Goal: Task Accomplishment & Management: Manage account settings

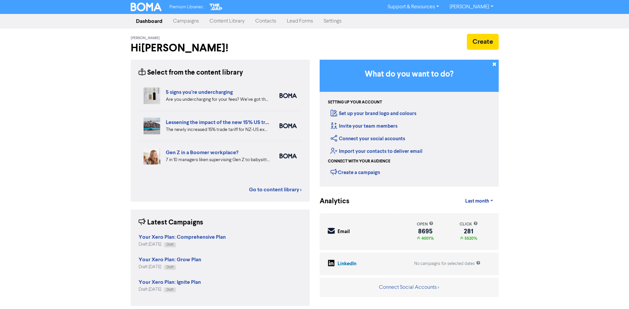
click at [269, 21] on link "Contacts" at bounding box center [265, 21] width 31 height 13
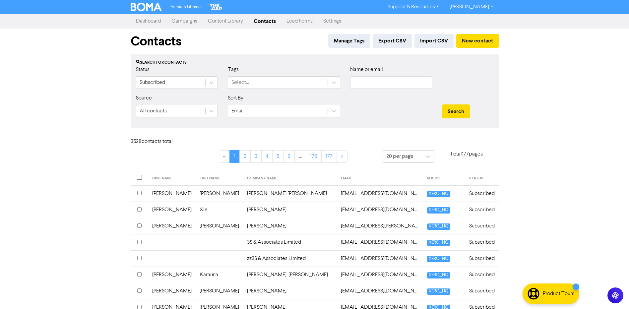
click at [335, 18] on link "Settings" at bounding box center [332, 21] width 28 height 13
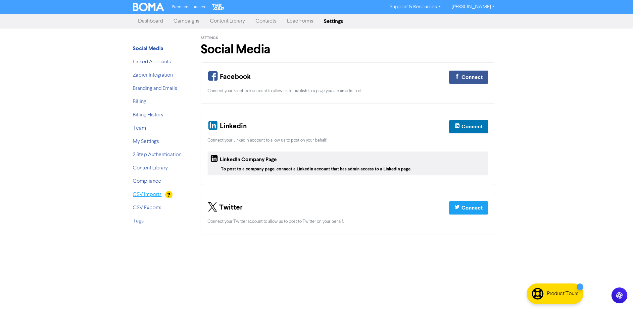
click at [150, 195] on link "CSV Imports" at bounding box center [147, 194] width 29 height 5
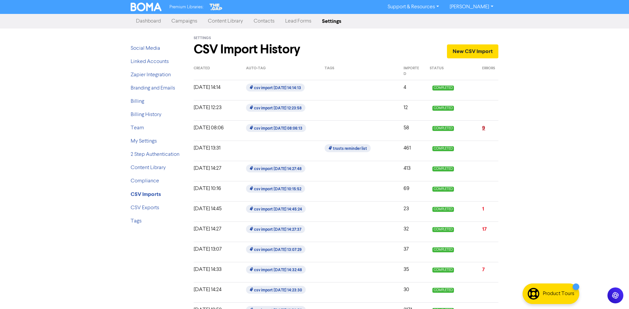
click at [484, 127] on link "9" at bounding box center [483, 128] width 3 height 7
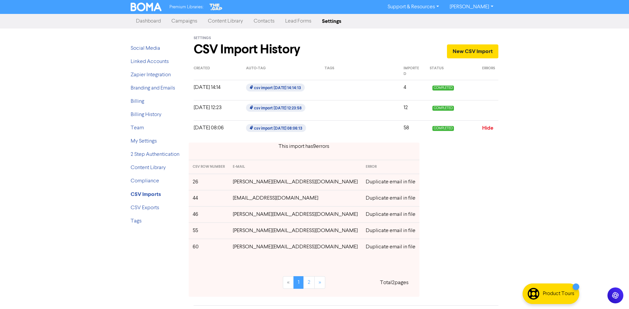
click at [487, 111] on div at bounding box center [490, 110] width 26 height 13
click at [390, 109] on div at bounding box center [358, 110] width 79 height 13
click at [332, 128] on div at bounding box center [358, 130] width 79 height 13
click at [486, 128] on link "Hide" at bounding box center [487, 128] width 11 height 7
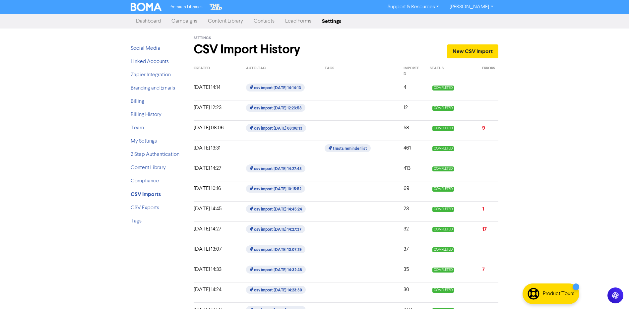
click at [335, 127] on div at bounding box center [358, 130] width 79 height 13
click at [484, 128] on link "9" at bounding box center [483, 128] width 3 height 7
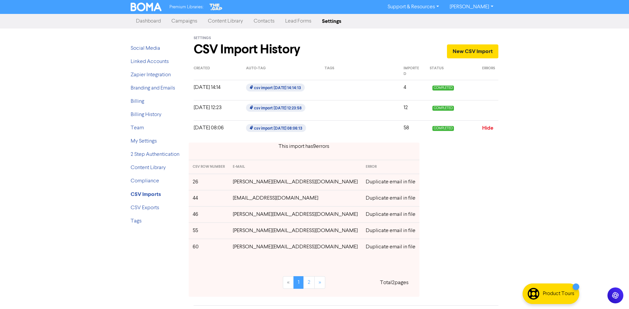
click at [158, 262] on div "Social Media Linked Accounts Zapier Integration Branding and Emails Billing Bil…" at bounding box center [157, 308] width 63 height 560
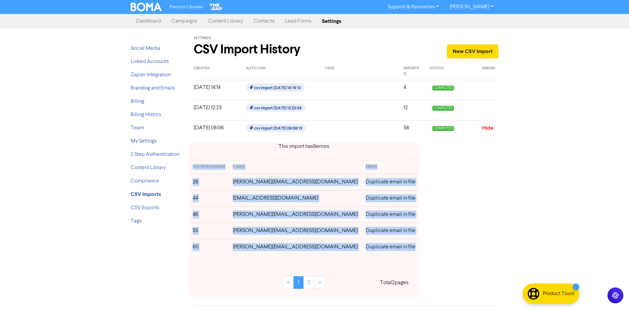
drag, startPoint x: 193, startPoint y: 166, endPoint x: 360, endPoint y: 246, distance: 185.2
click at [360, 246] on table "CSV ROW NUMBER E-MAIL ERROR 26 [PERSON_NAME][EMAIL_ADDRESS][DOMAIN_NAME] Duplic…" at bounding box center [304, 207] width 231 height 95
copy table "CSV ROW NUMBER E-MAIL ERROR 26 [PERSON_NAME][EMAIL_ADDRESS][DOMAIN_NAME] Duplic…"
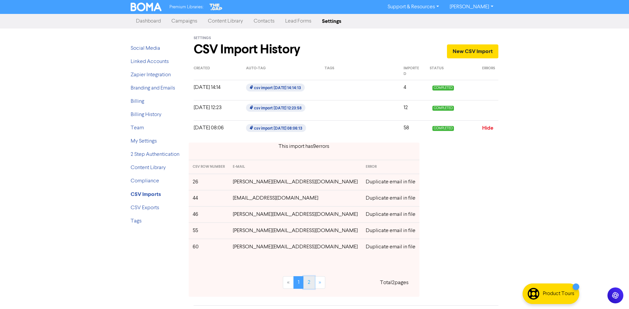
click at [303, 281] on link "2" at bounding box center [308, 282] width 11 height 13
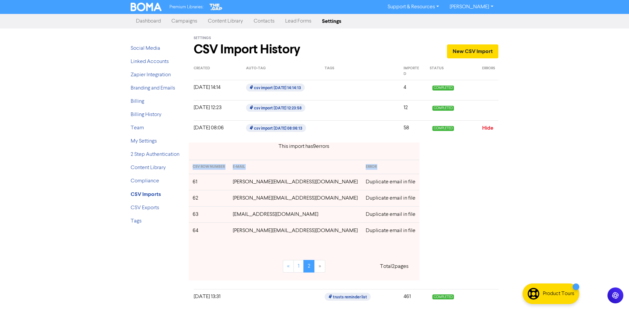
drag, startPoint x: 191, startPoint y: 183, endPoint x: 364, endPoint y: 236, distance: 181.2
click at [364, 236] on div "This import has 9 error s CSV ROW NUMBER E-MAIL ERROR 61 [PERSON_NAME][EMAIL_AD…" at bounding box center [346, 211] width 315 height 148
copy thead "CSV ROW NUMBER E-MAIL ERROR"
click at [432, 175] on div "This import has 9 error s CSV ROW NUMBER E-MAIL ERROR 61 [PERSON_NAME][EMAIL_AD…" at bounding box center [346, 211] width 315 height 148
click at [334, 18] on link "Settings" at bounding box center [331, 21] width 30 height 13
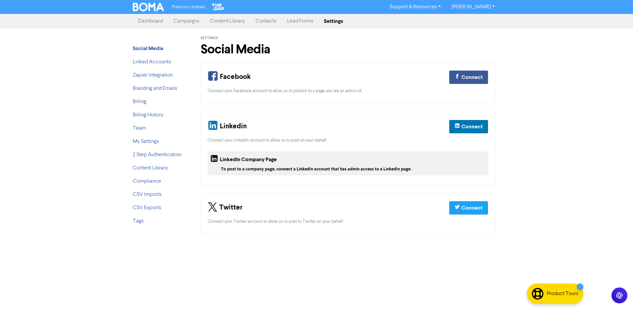
click at [270, 21] on link "Contacts" at bounding box center [265, 21] width 31 height 13
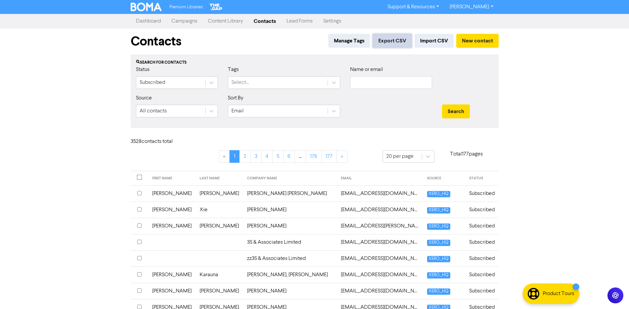
click at [400, 39] on button "Export CSV" at bounding box center [391, 41] width 39 height 14
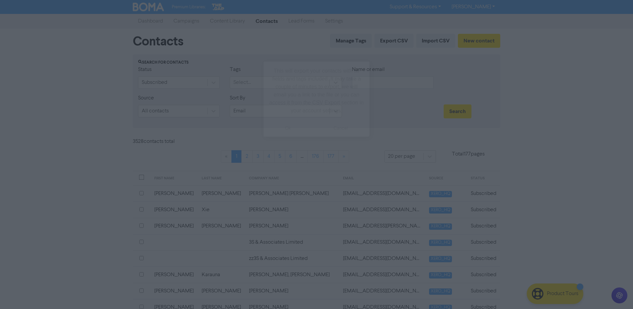
click at [291, 127] on button "ok" at bounding box center [288, 128] width 49 height 17
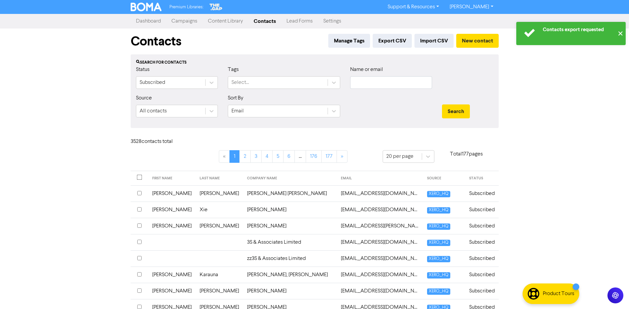
click at [620, 32] on button "✕" at bounding box center [619, 33] width 11 height 23
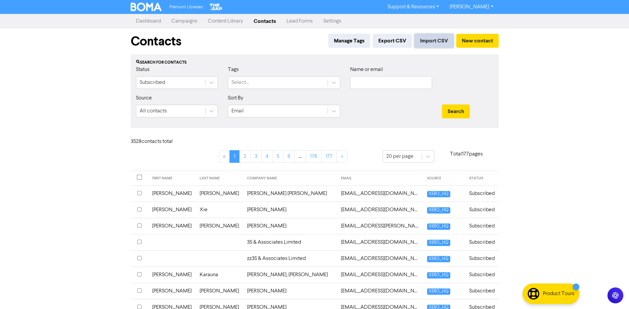
click at [433, 40] on button "Import CSV" at bounding box center [433, 41] width 39 height 14
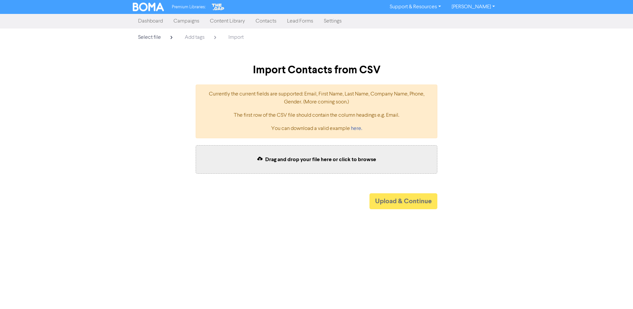
drag, startPoint x: 261, startPoint y: 20, endPoint x: 269, endPoint y: 22, distance: 8.8
click at [261, 20] on link "Contacts" at bounding box center [265, 21] width 31 height 13
